Goal: Task Accomplishment & Management: Use online tool/utility

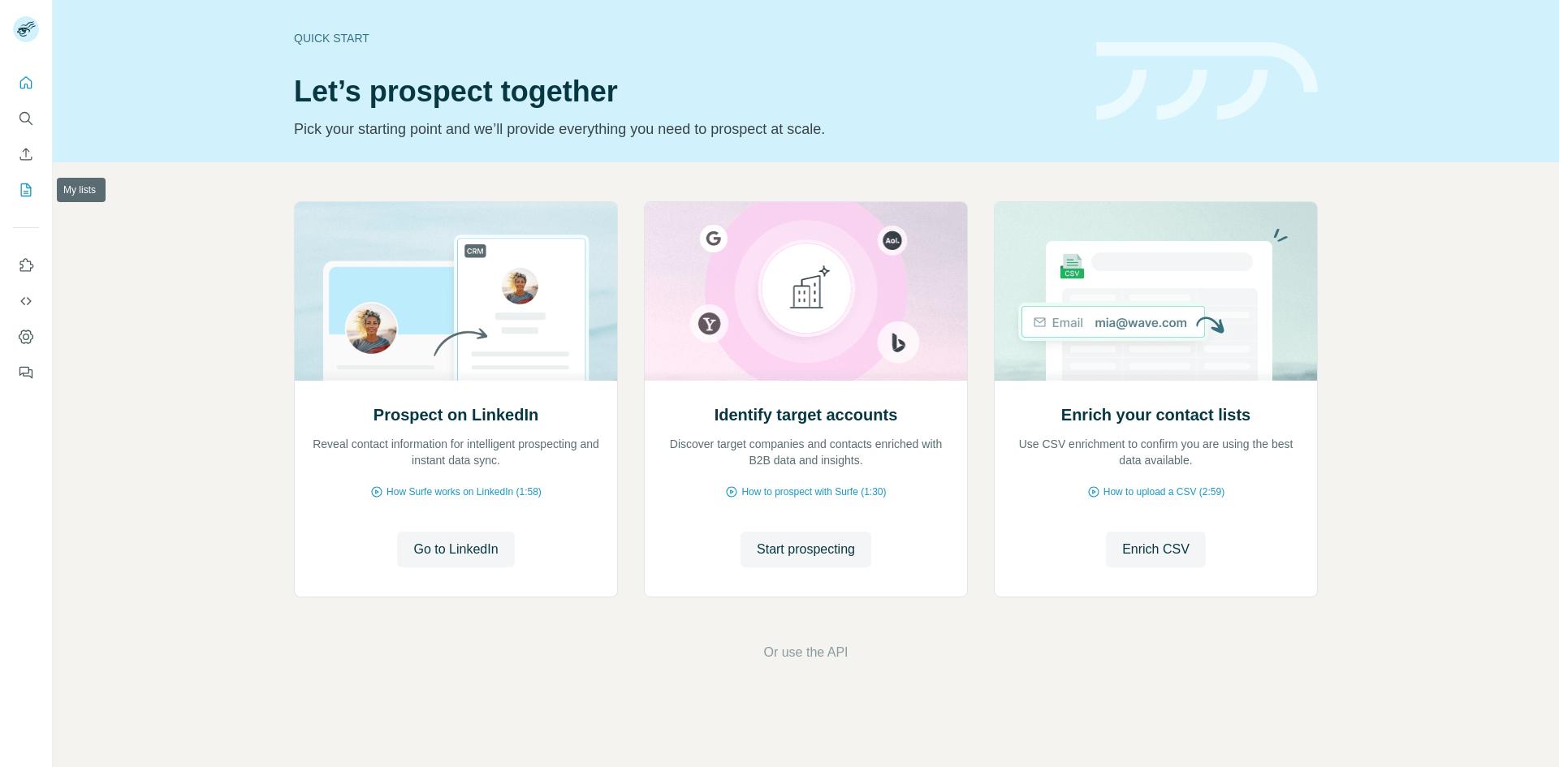
click at [25, 186] on icon "My lists" at bounding box center [26, 190] width 16 height 16
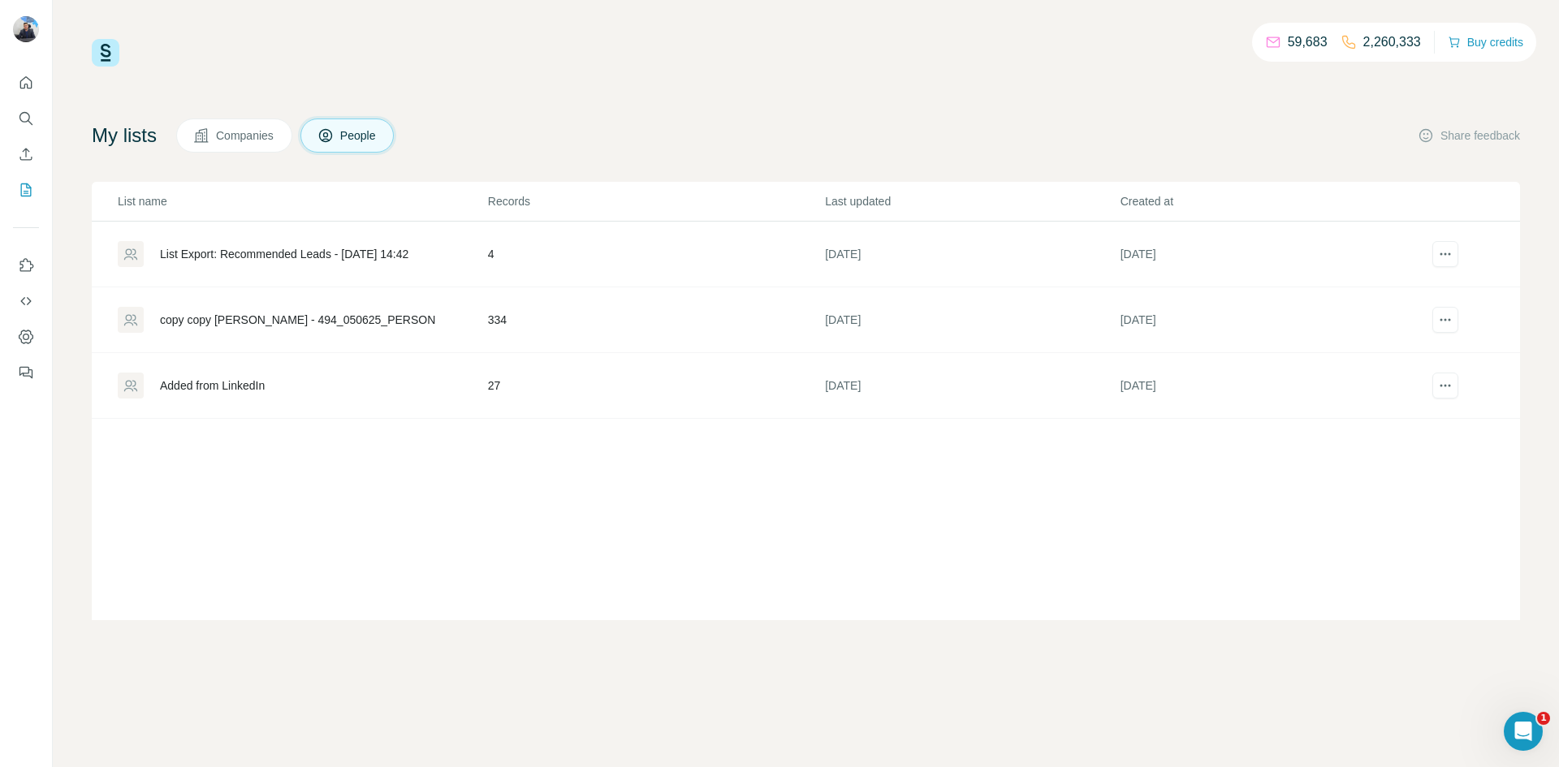
click at [343, 323] on div "copy copy [PERSON_NAME] - 494_050625_PERSON" at bounding box center [297, 320] width 275 height 16
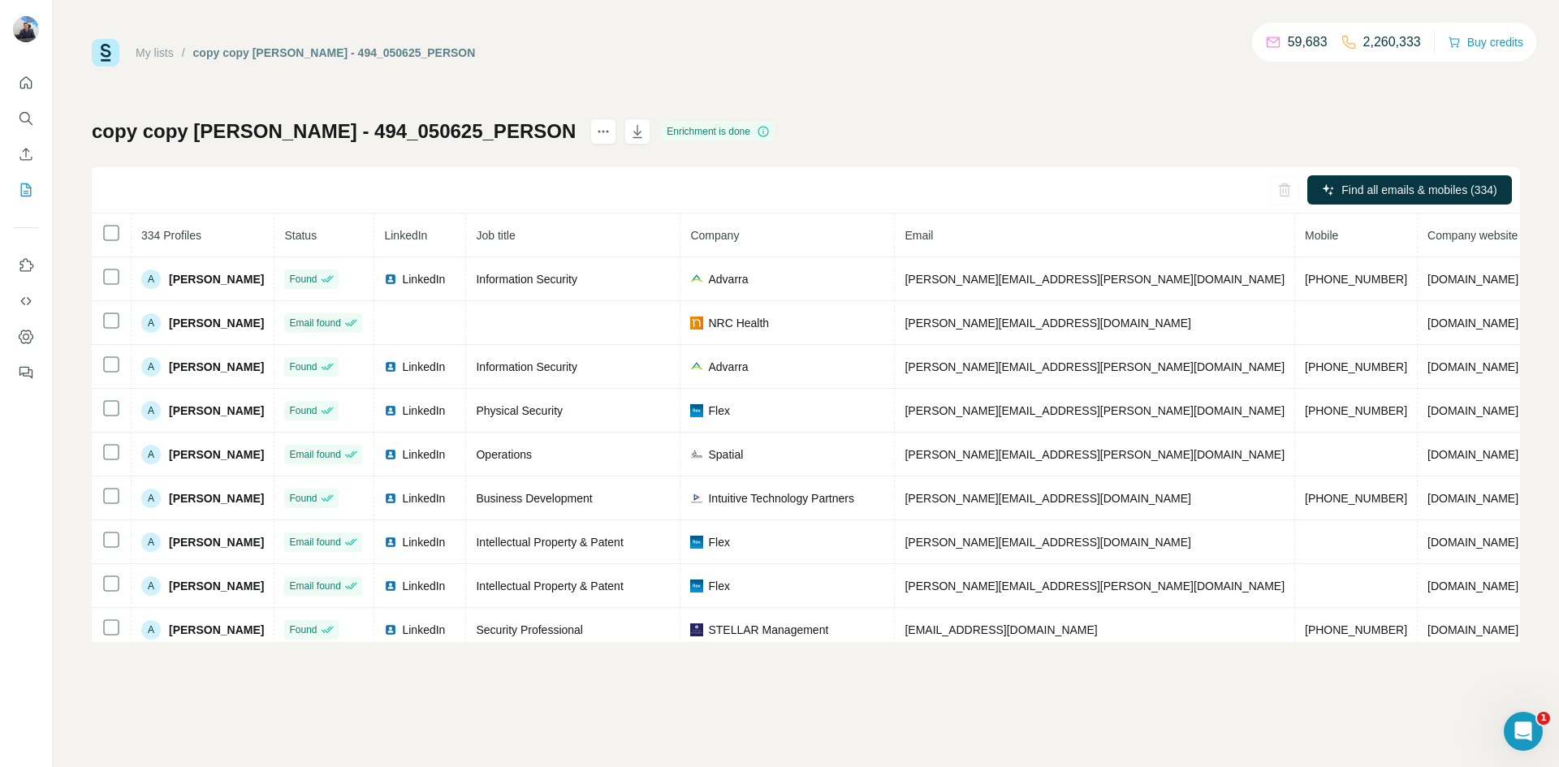
click at [757, 133] on icon at bounding box center [763, 131] width 13 height 13
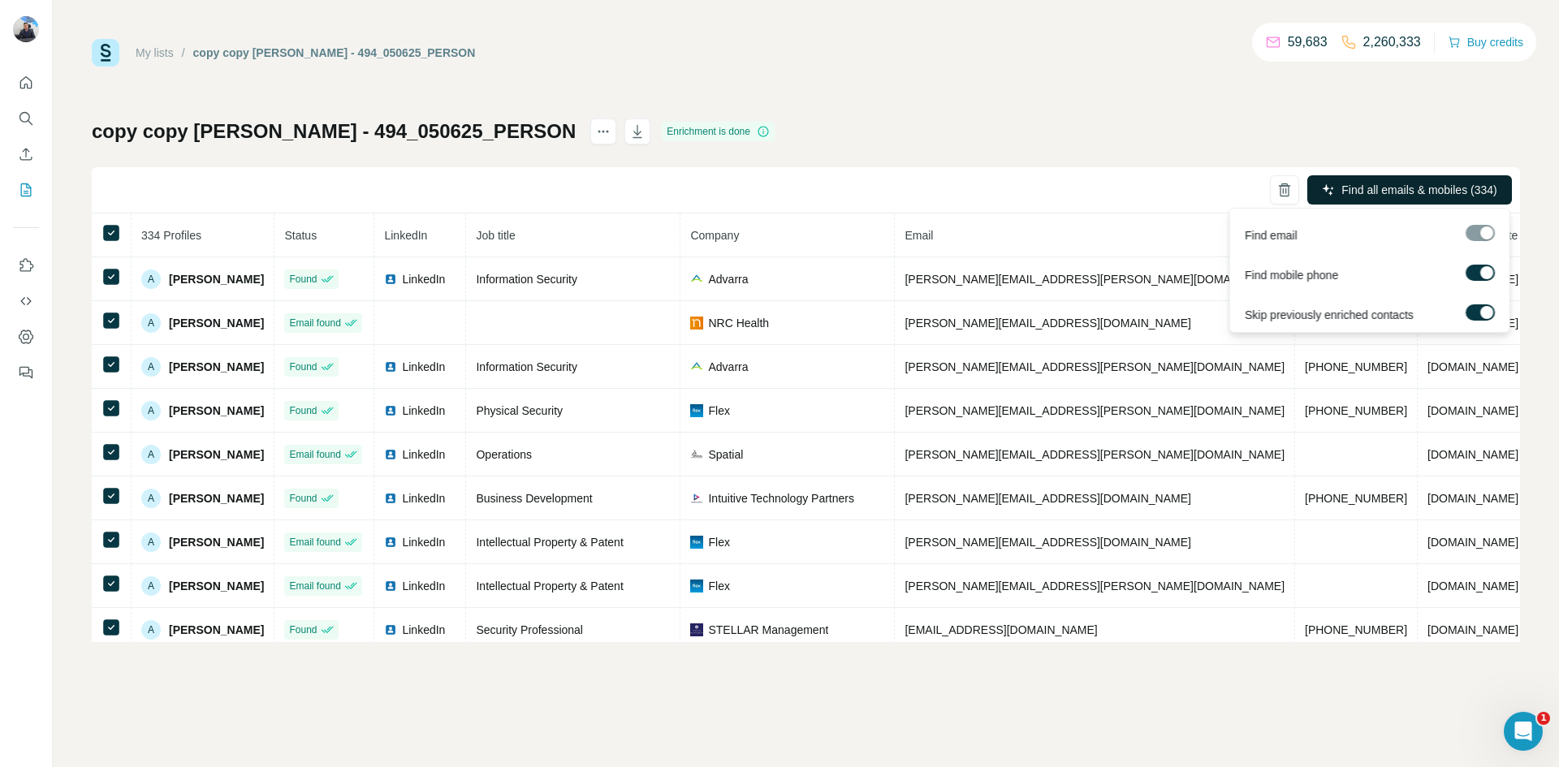
click at [1371, 188] on span "Find all emails & mobiles (334)" at bounding box center [1418, 190] width 155 height 16
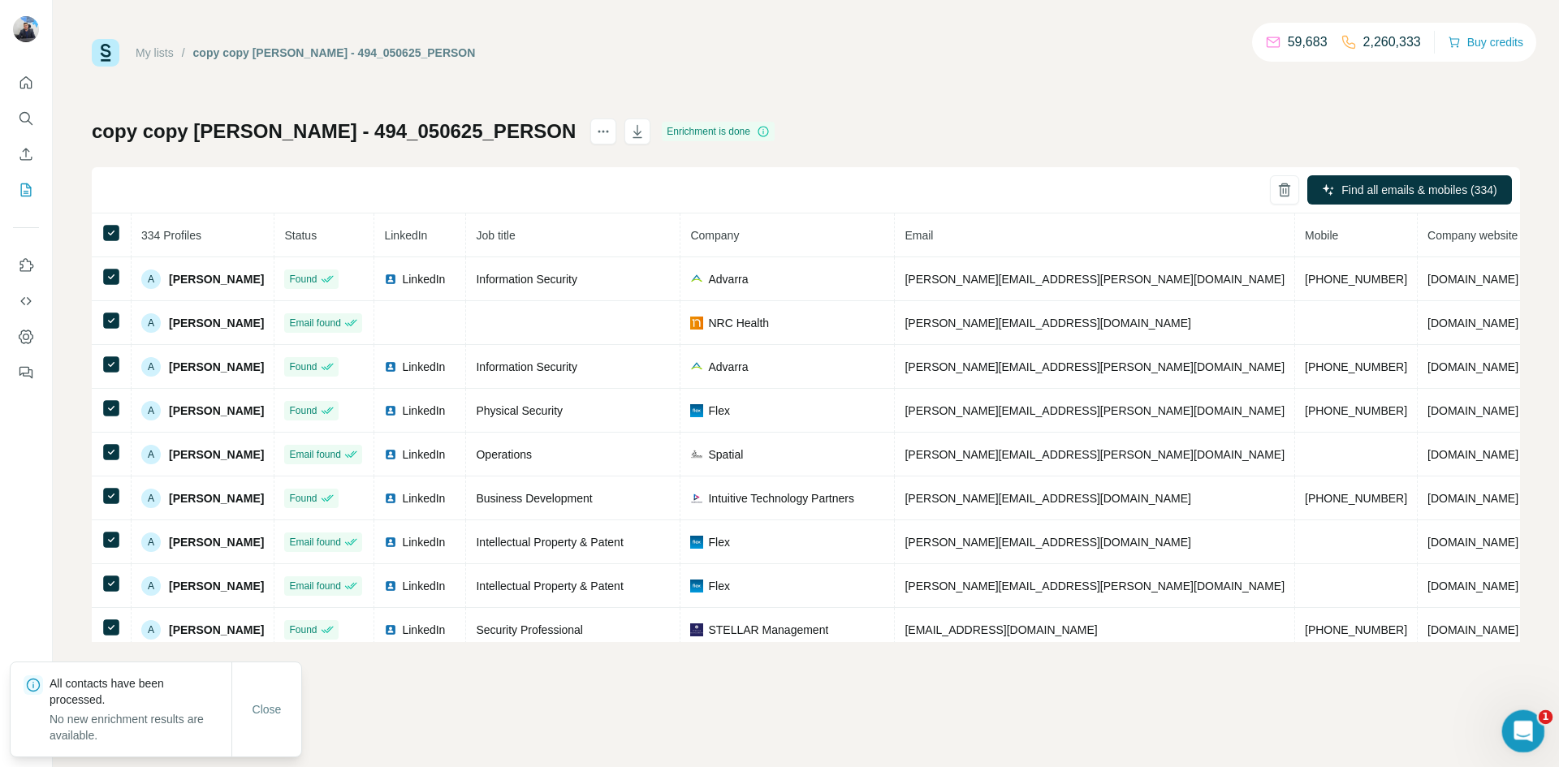
click at [1502, 715] on div "Open Intercom Messenger" at bounding box center [1520, 729] width 39 height 39
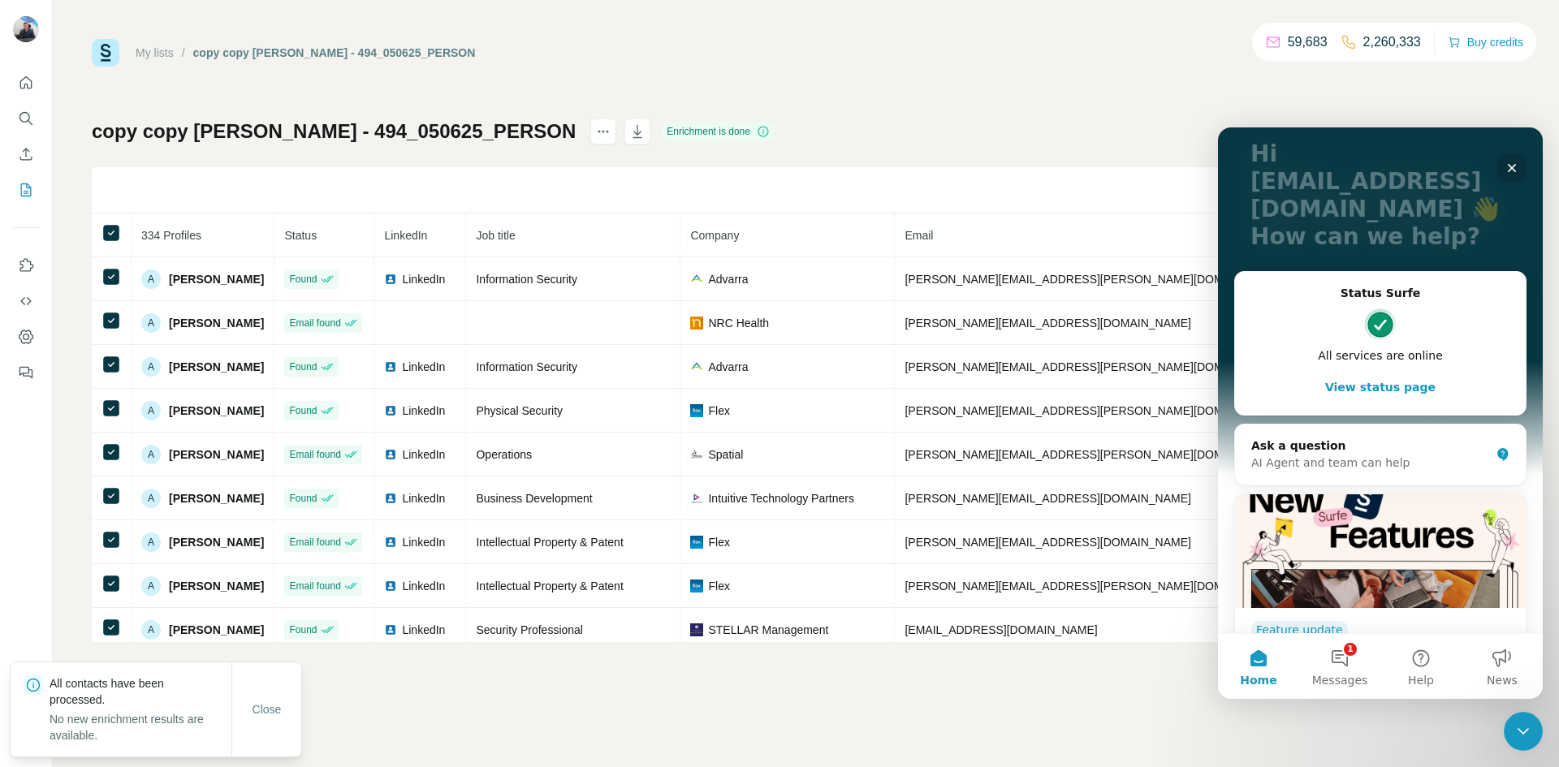
scroll to position [177, 0]
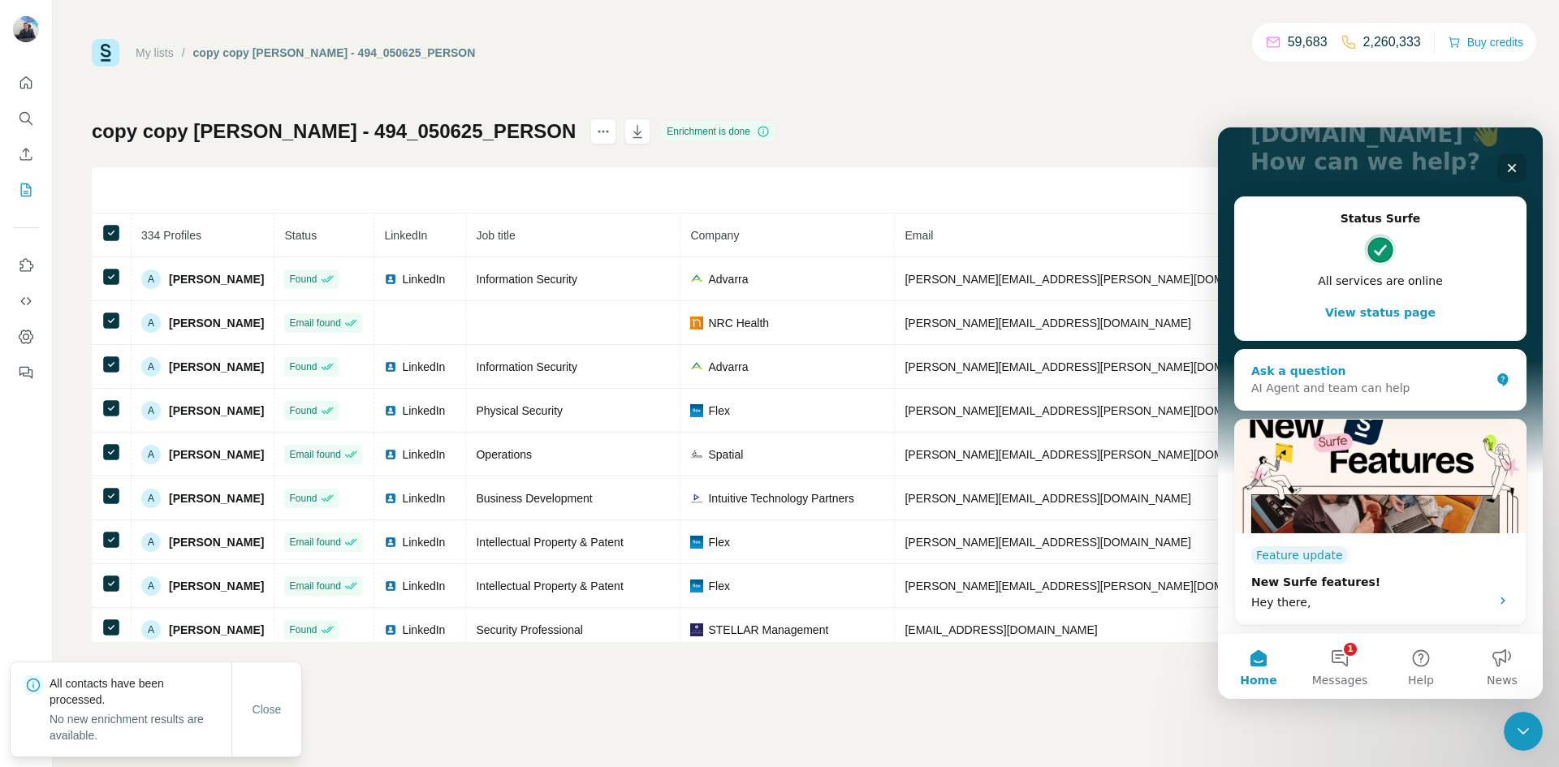
click at [1351, 387] on div "AI Agent and team can help" at bounding box center [1370, 388] width 239 height 17
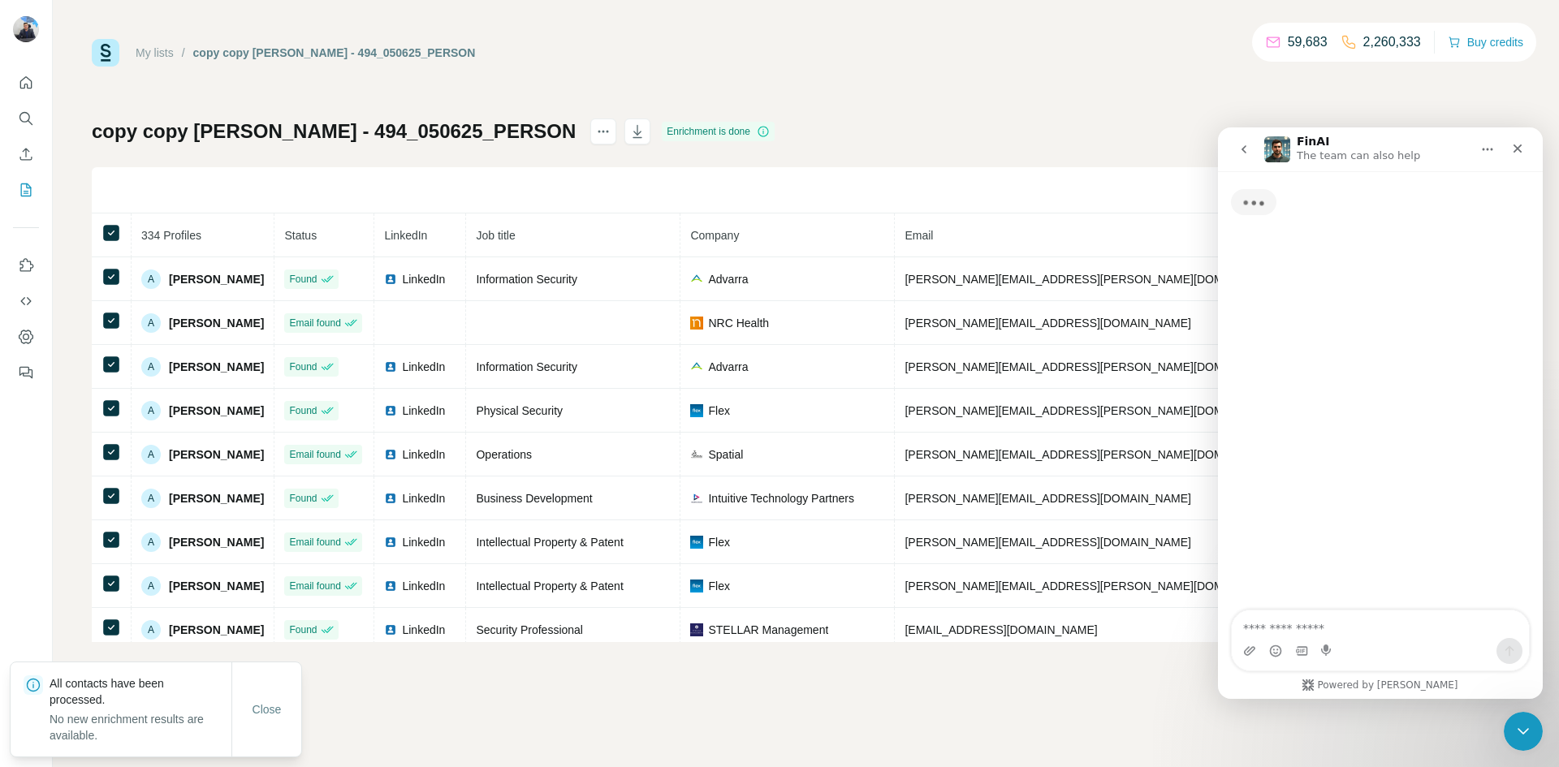
scroll to position [0, 0]
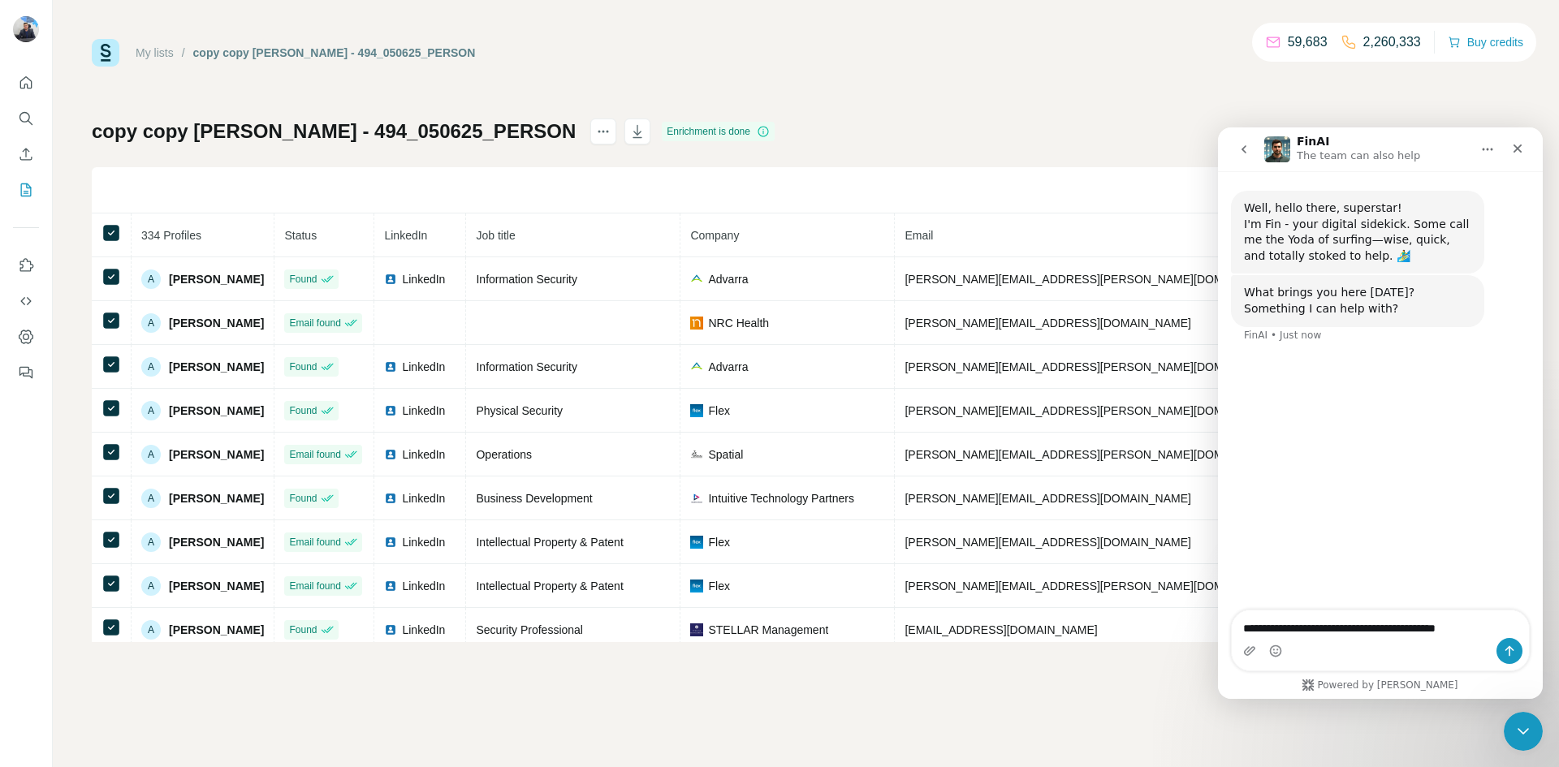
type textarea "**********"
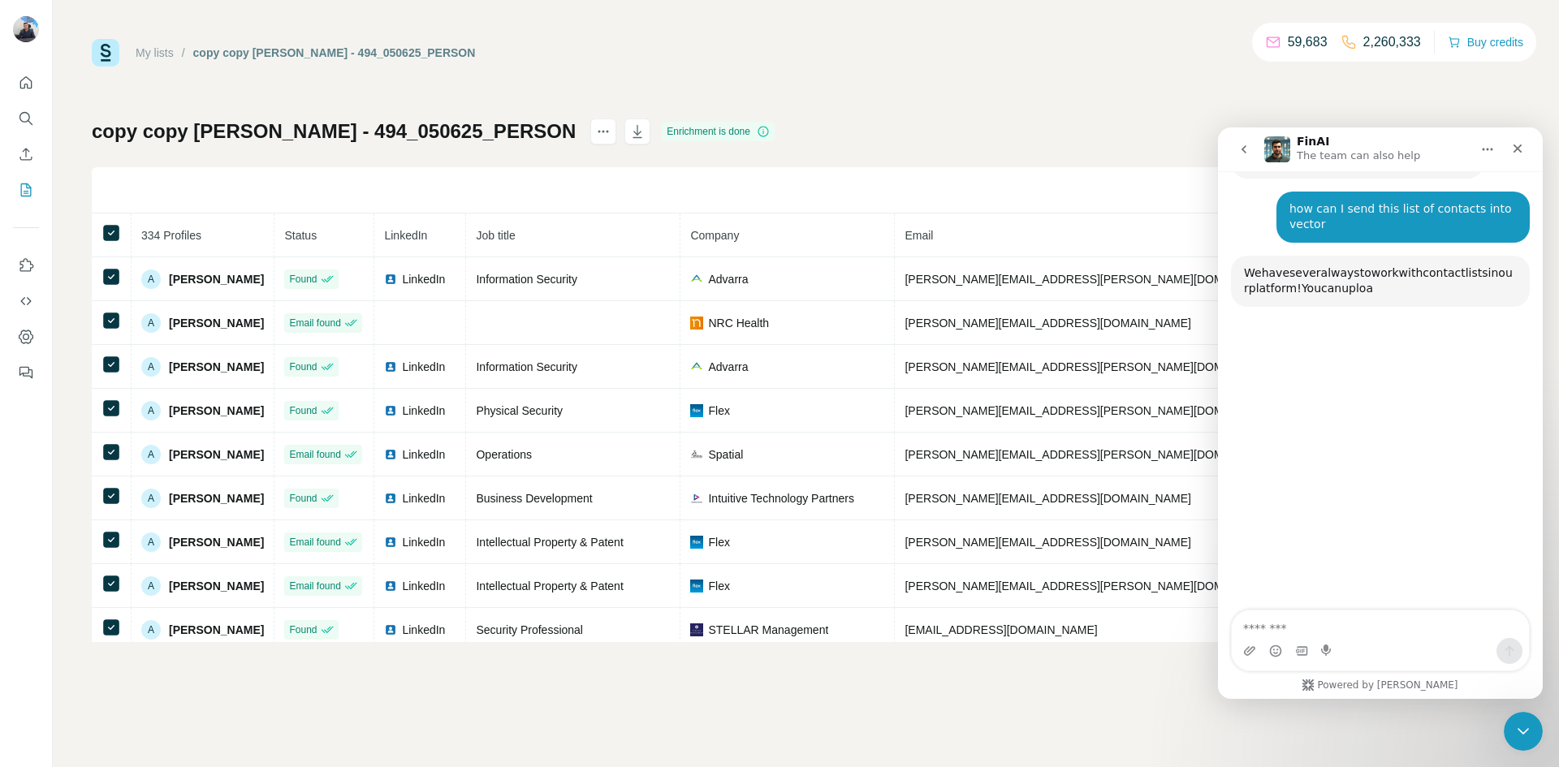
scroll to position [173, 0]
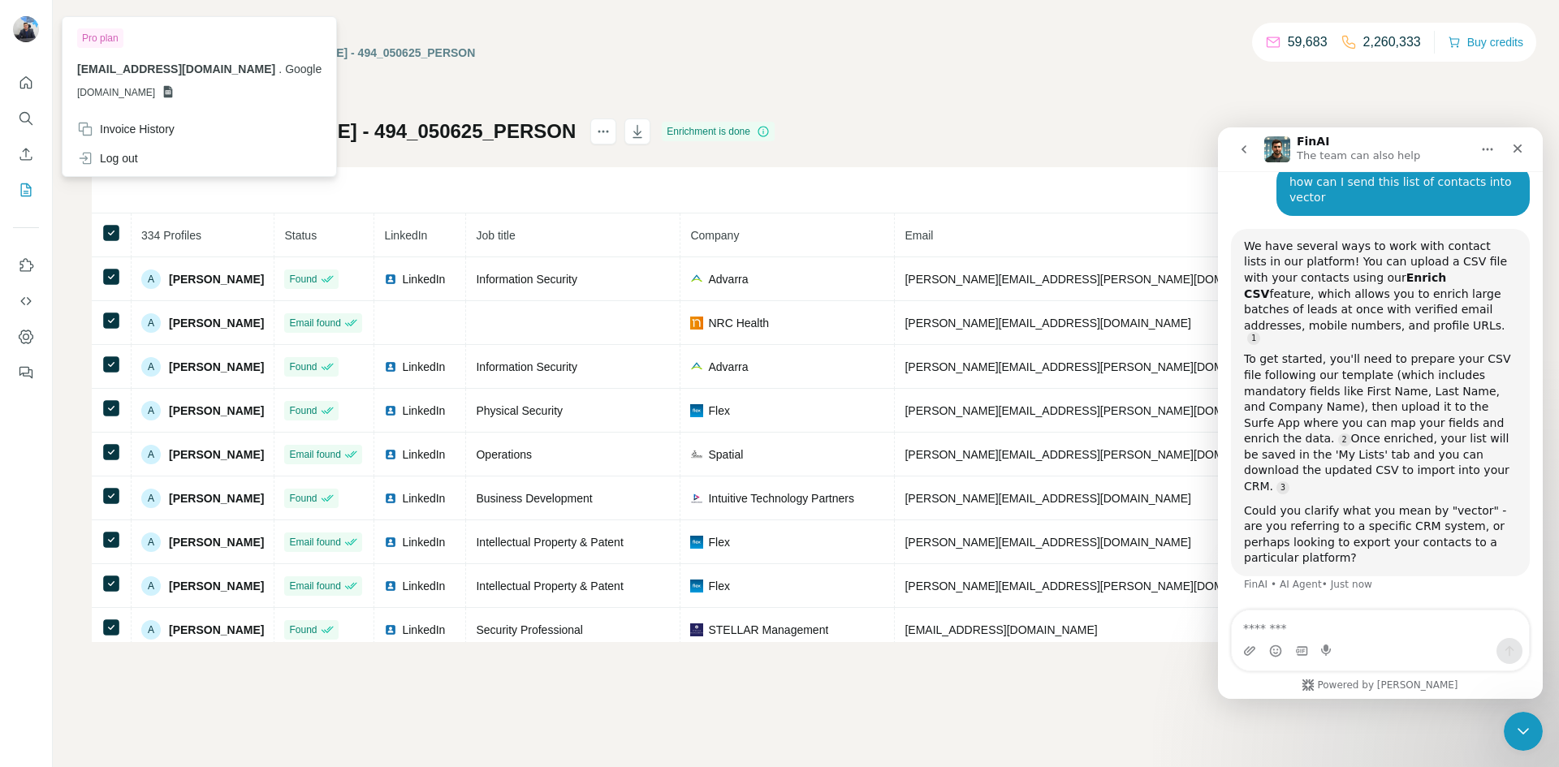
click at [542, 187] on div "Find all emails & mobiles (334)" at bounding box center [806, 190] width 1428 height 46
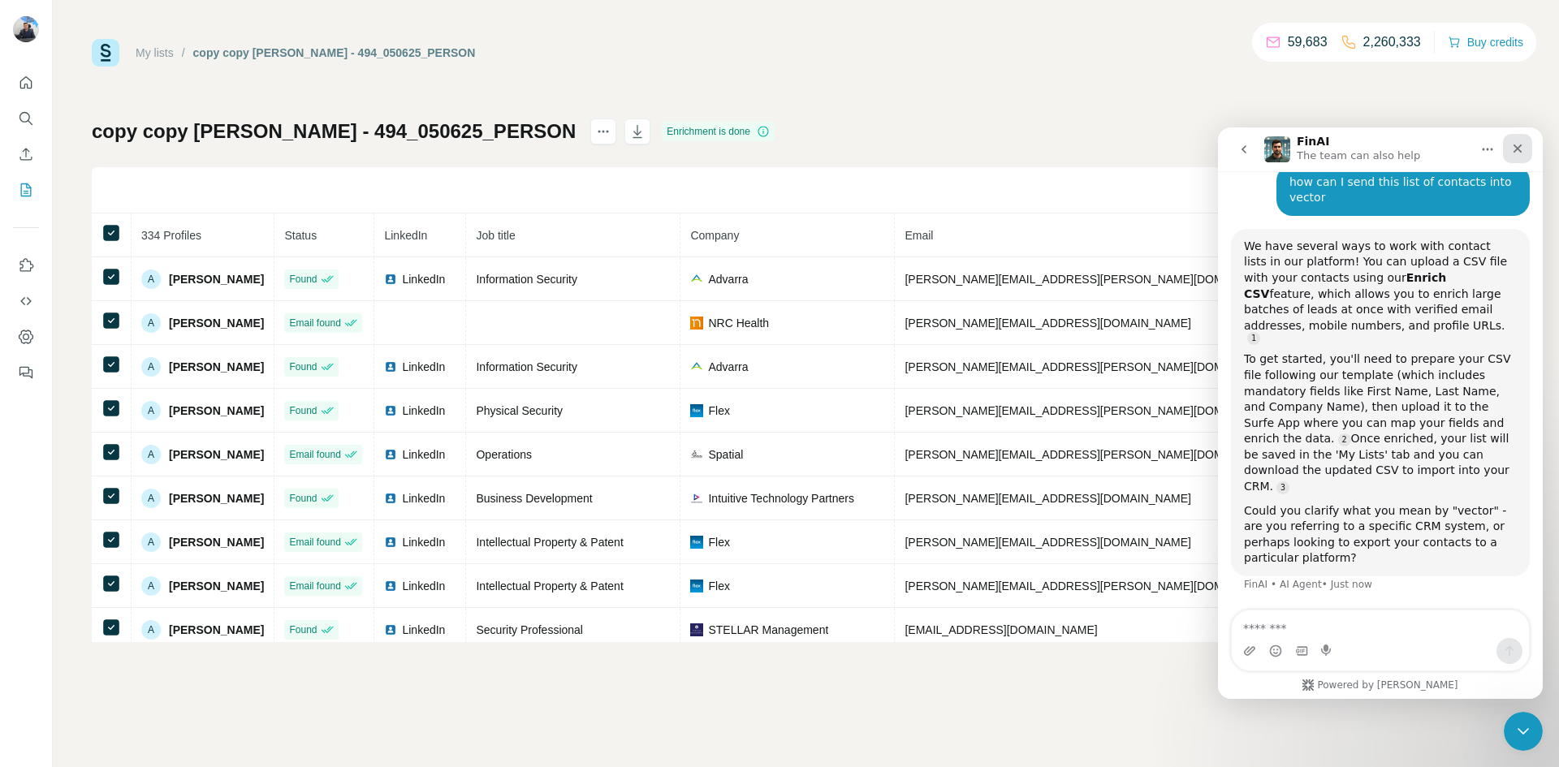
click at [1527, 144] on div "Close" at bounding box center [1517, 148] width 29 height 29
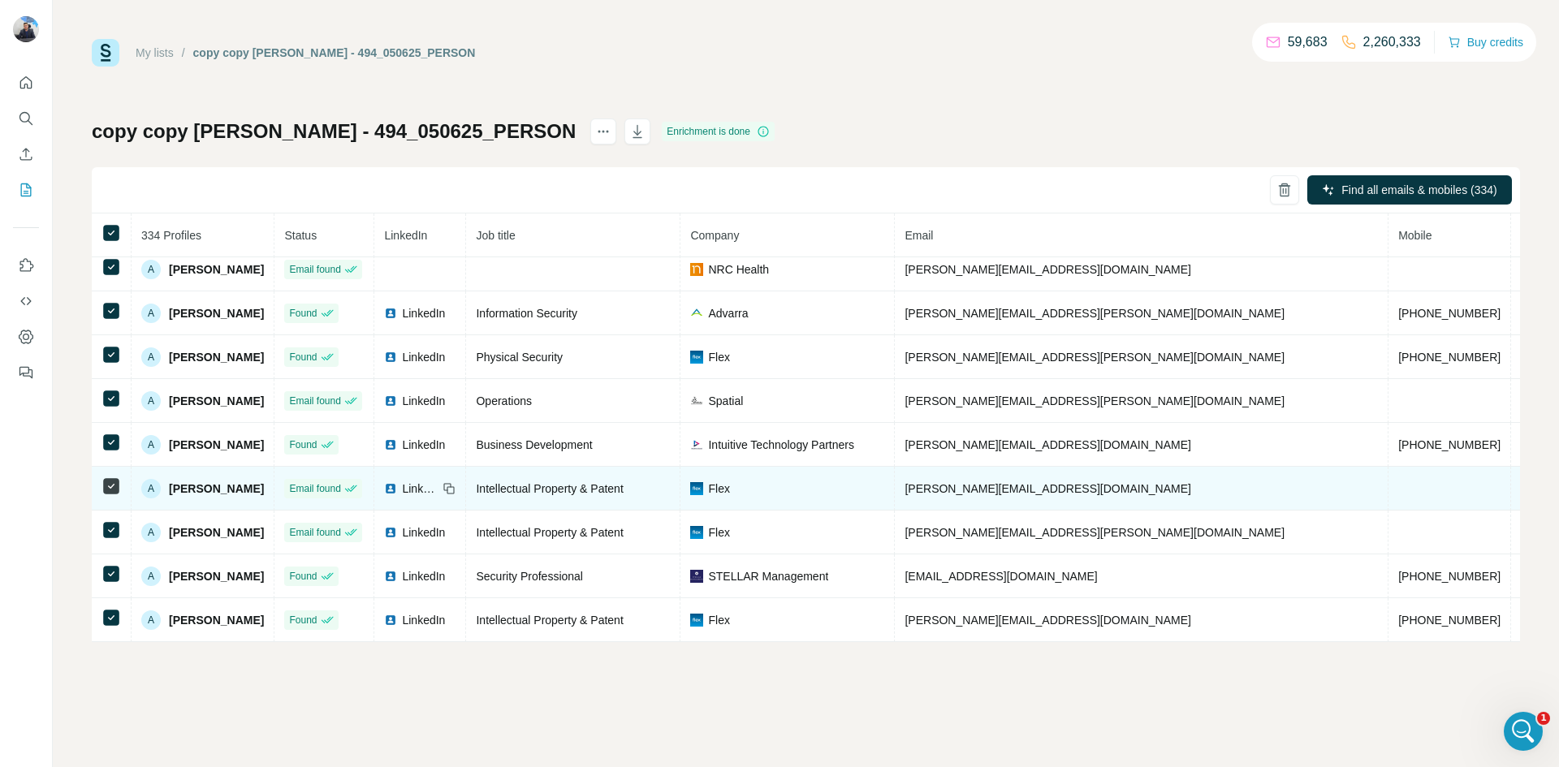
scroll to position [0, 0]
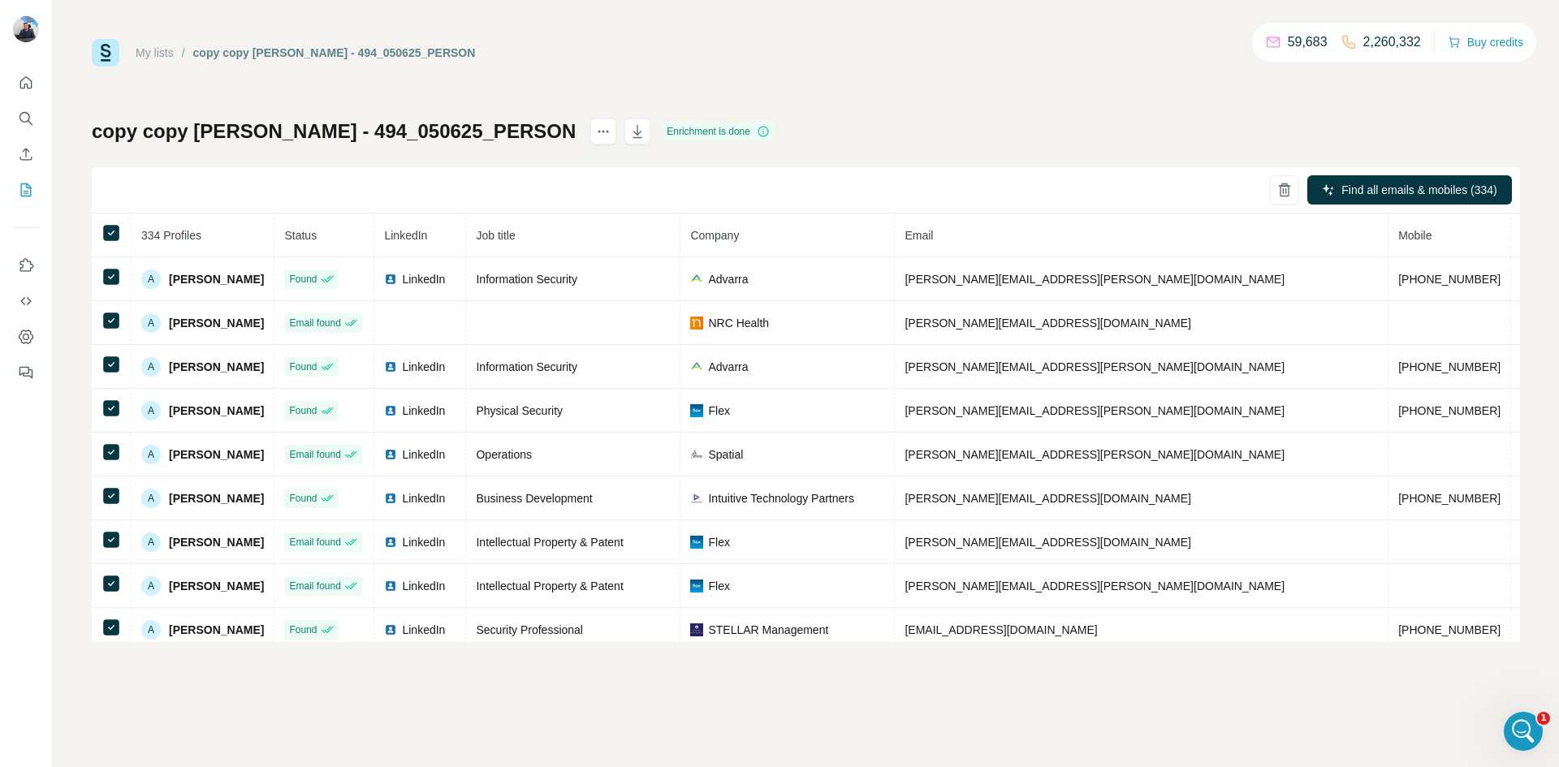
click at [1379, 105] on div "My lists / copy copy [PERSON_NAME] - 494_050625_PERSON 59,683 2,260,332 Buy cre…" at bounding box center [806, 340] width 1428 height 603
click at [742, 18] on div "My lists / copy copy [PERSON_NAME] - 494_050625_PERSON 59,683 2,260,332 Buy cre…" at bounding box center [806, 383] width 1506 height 767
click at [247, 183] on div "Find all emails & mobiles (334)" at bounding box center [806, 190] width 1428 height 46
drag, startPoint x: 1207, startPoint y: 103, endPoint x: 1264, endPoint y: 9, distance: 110.0
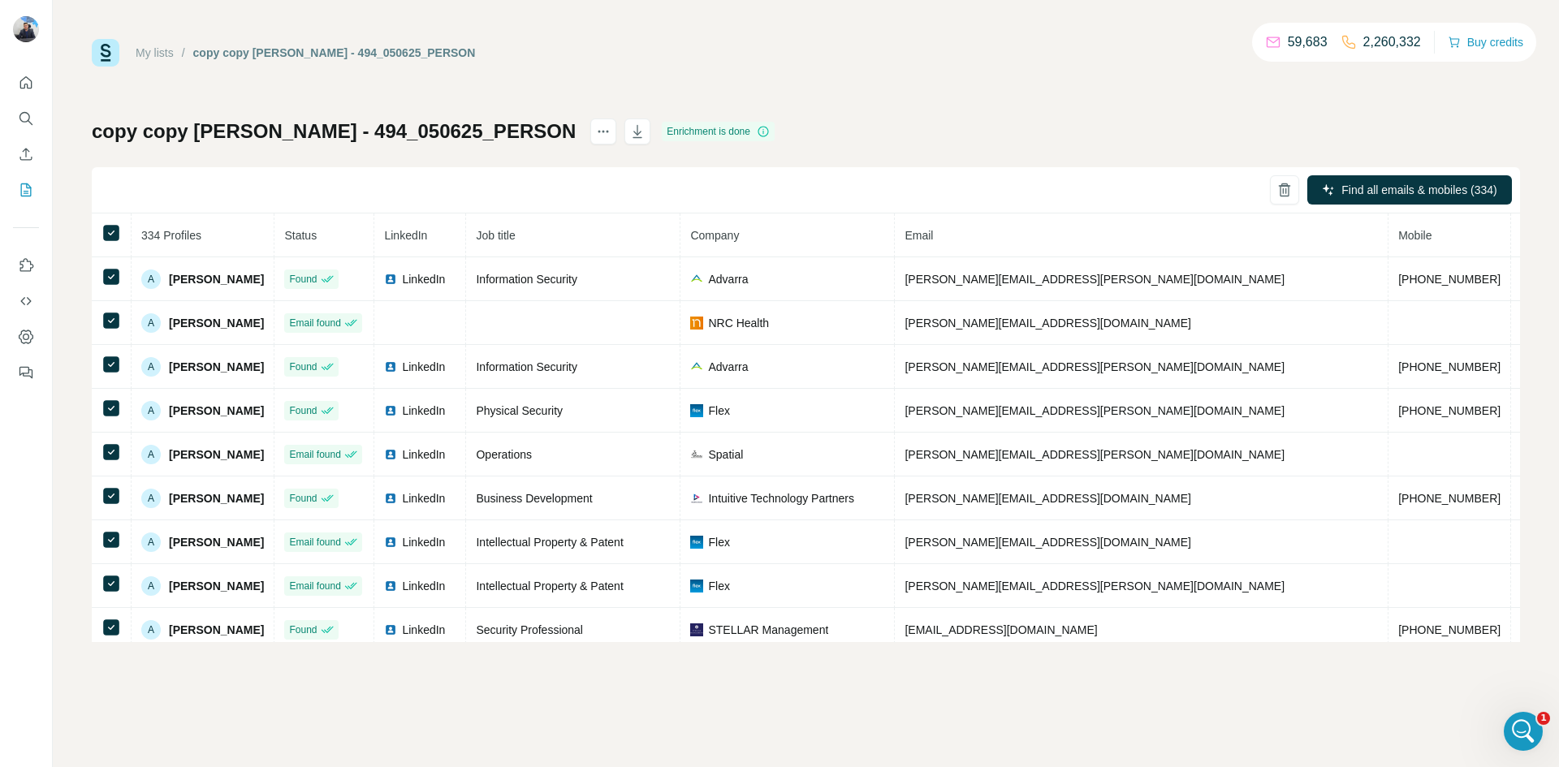
click at [1208, 100] on div "My lists / copy copy [PERSON_NAME] - 494_050625_PERSON 59,683 2,260,332 Buy cre…" at bounding box center [806, 340] width 1428 height 603
